Goal: Find specific page/section: Find specific page/section

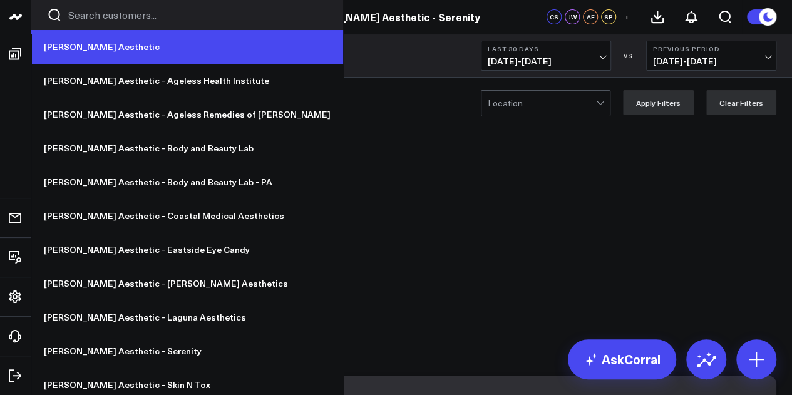
click at [84, 43] on link "[PERSON_NAME] Aesthetic" at bounding box center [187, 47] width 312 height 34
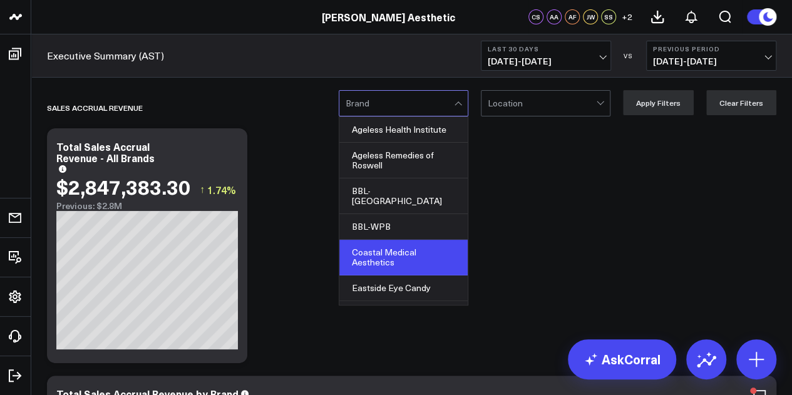
click at [406, 255] on div "Coastal Medical Aesthetics" at bounding box center [403, 258] width 128 height 36
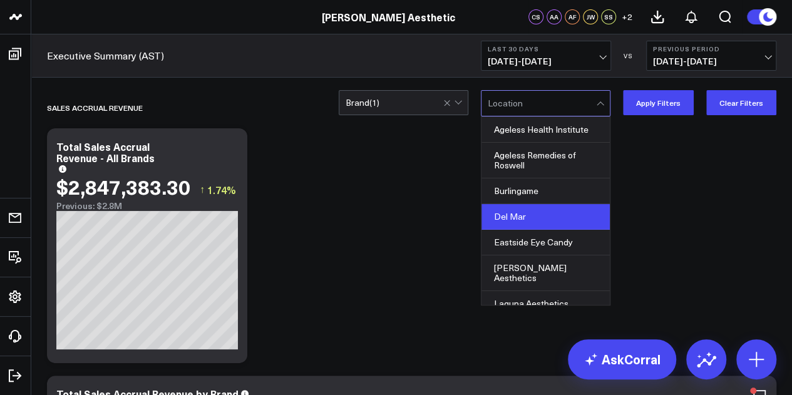
click at [562, 207] on div "Del Mar" at bounding box center [546, 217] width 128 height 26
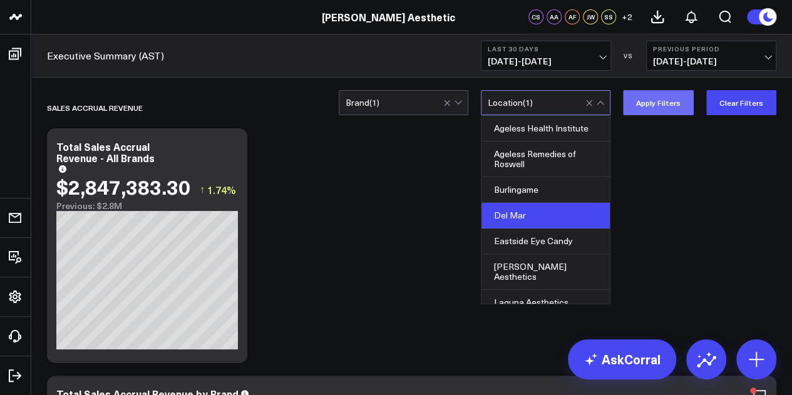
click at [656, 108] on button "Apply Filters" at bounding box center [658, 102] width 71 height 25
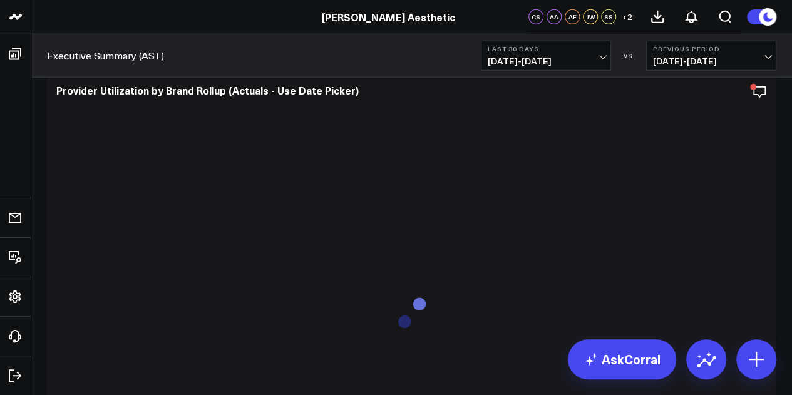
scroll to position [6558, 0]
click at [528, 62] on span "09/03/25 - 10/02/25" at bounding box center [546, 61] width 116 height 10
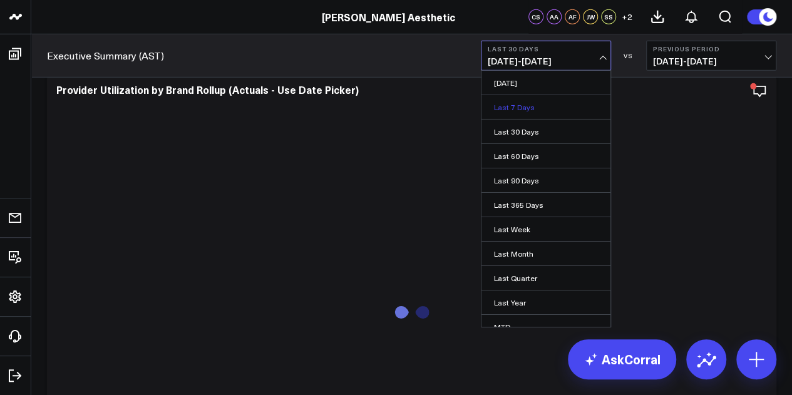
click at [561, 100] on link "Last 7 Days" at bounding box center [546, 107] width 129 height 24
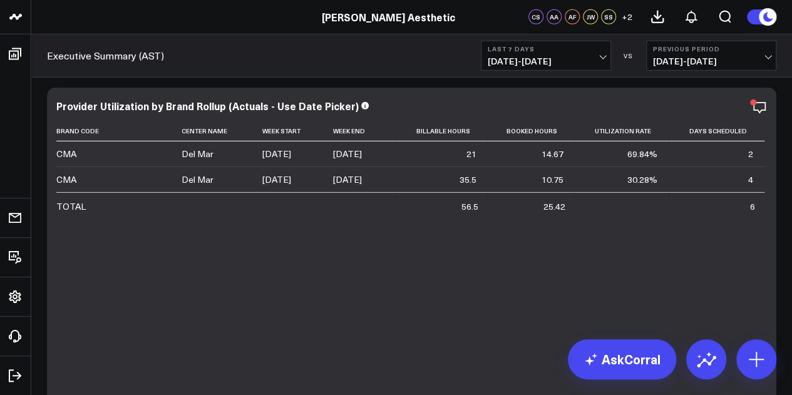
scroll to position [6541, 0]
